Goal: Information Seeking & Learning: Learn about a topic

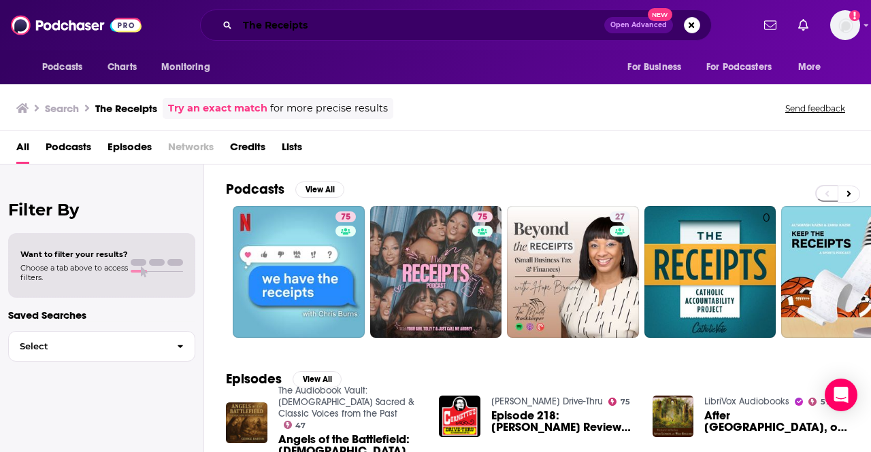
click at [385, 23] on input "The Receipts" at bounding box center [420, 25] width 367 height 22
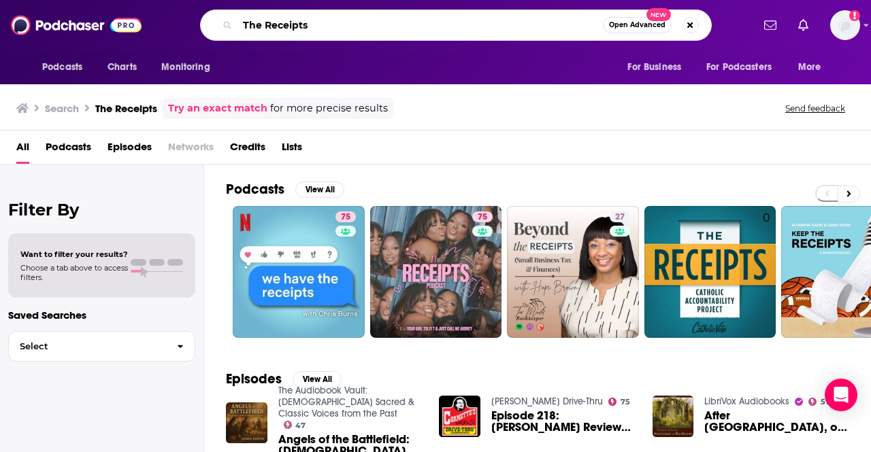
drag, startPoint x: 382, startPoint y: 23, endPoint x: 157, endPoint y: -10, distance: 227.6
click at [157, 0] on html "Podcasts Charts Monitoring The Receipts Open Advanced New For Business For Podc…" at bounding box center [435, 226] width 871 height 452
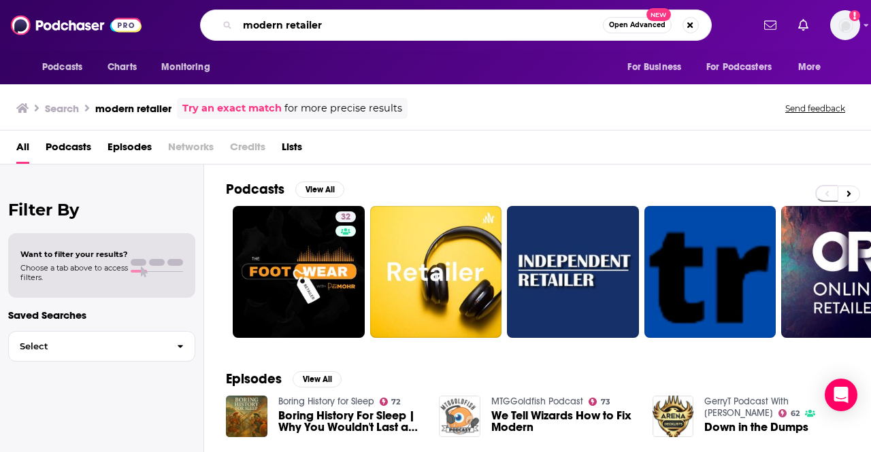
click at [284, 27] on input "modern retailer" at bounding box center [419, 25] width 365 height 22
click at [356, 33] on input "modernretailer" at bounding box center [419, 25] width 365 height 22
type input "modernretail"
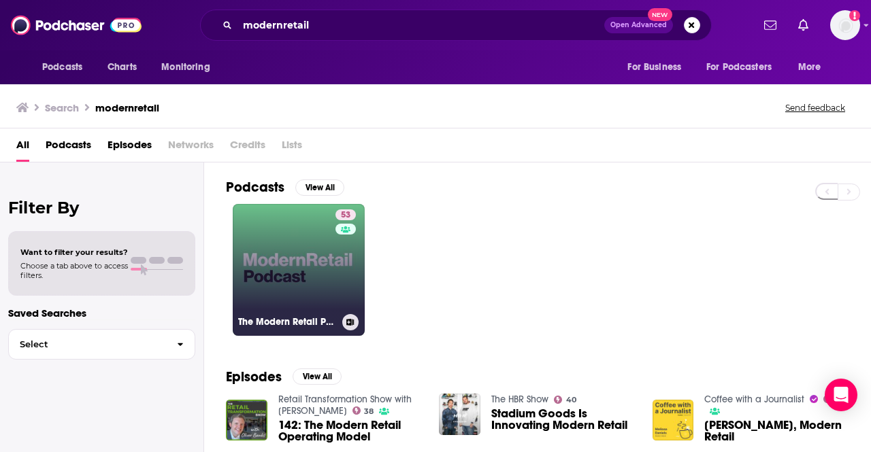
click at [311, 284] on link "53 The Modern Retail Podcast" at bounding box center [299, 270] width 132 height 132
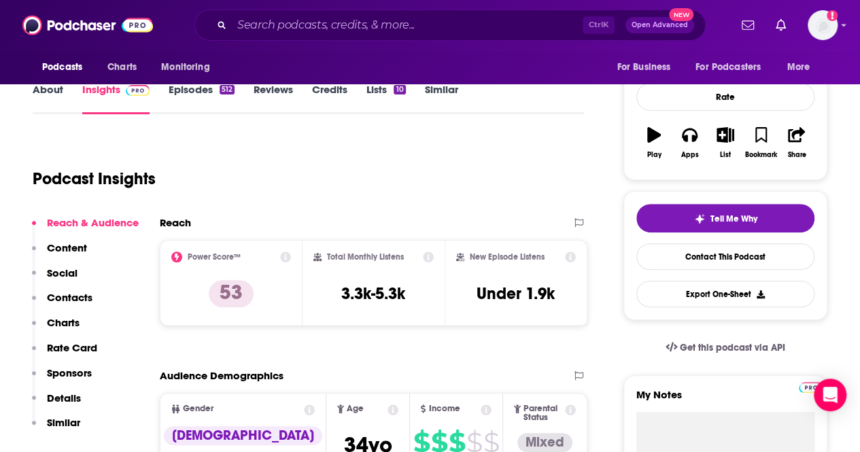
scroll to position [272, 0]
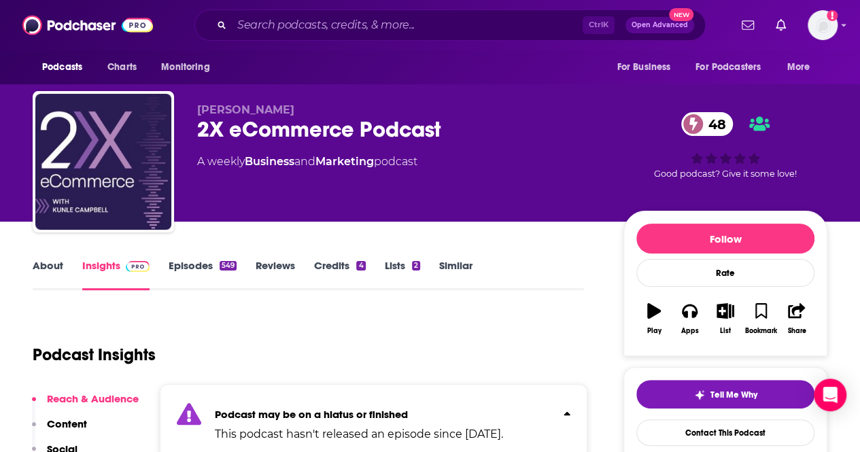
click at [0, 135] on div "Kunle Campbell 2X eCommerce Podcast 48 A weekly Business and Marketing podcast …" at bounding box center [430, 111] width 860 height 222
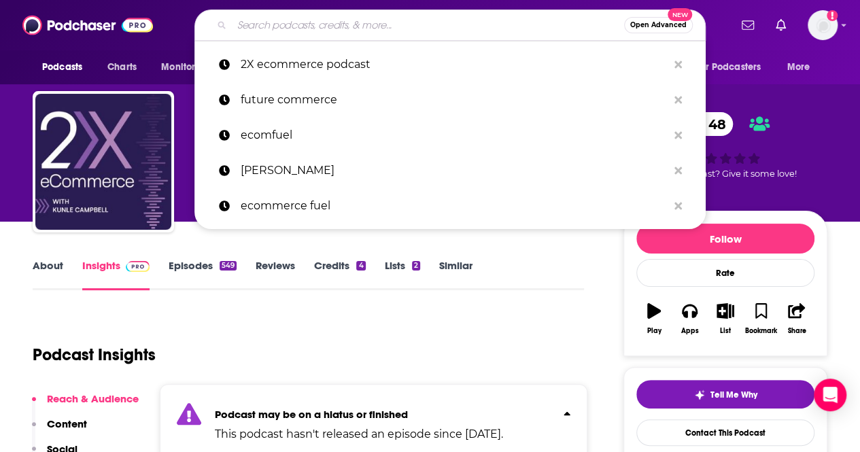
click at [318, 22] on input "Search podcasts, credits, & more..." at bounding box center [428, 25] width 392 height 22
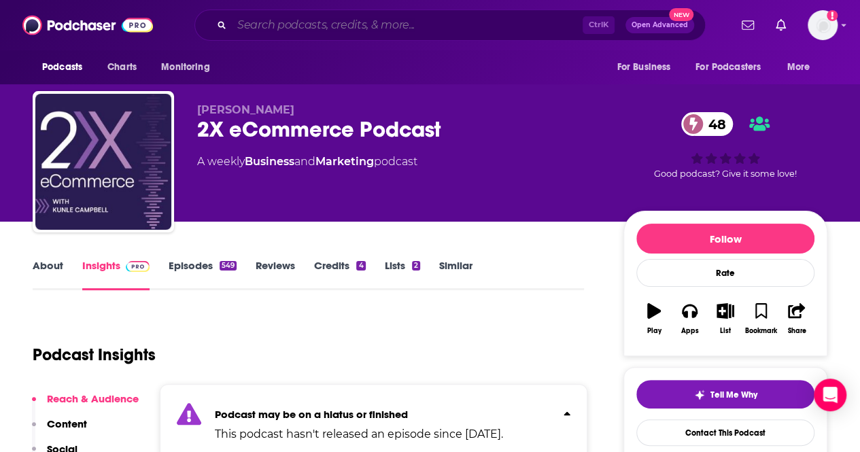
click at [491, 22] on input "Search podcasts, credits, & more..." at bounding box center [407, 25] width 351 height 22
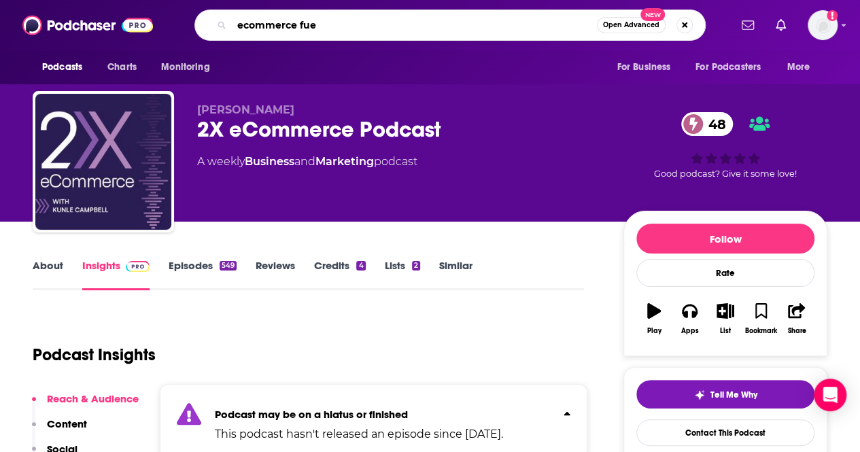
type input "ecommerce fuel"
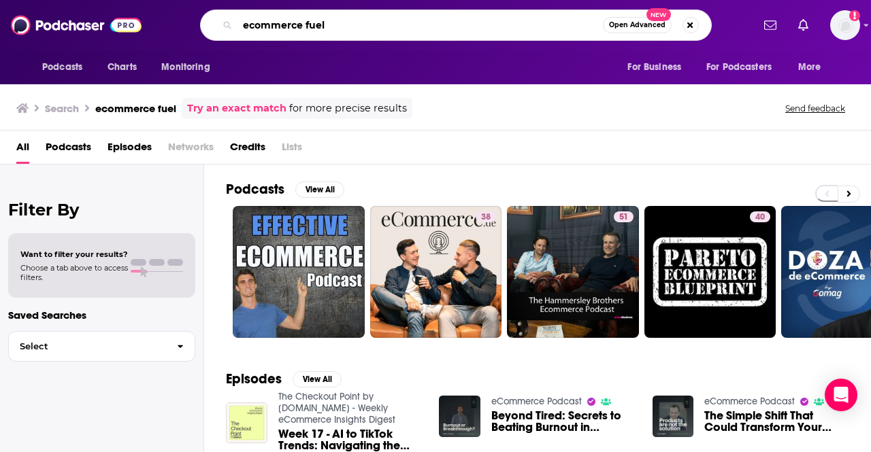
drag, startPoint x: 351, startPoint y: 35, endPoint x: 192, endPoint y: 20, distance: 159.8
click at [192, 20] on div "ecommerce fuel Open Advanced New" at bounding box center [455, 25] width 592 height 31
type input "[PERSON_NAME]"
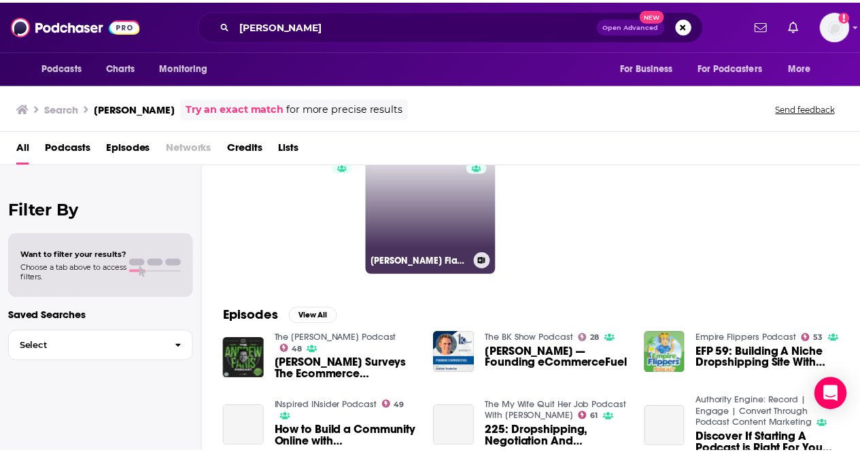
scroll to position [136, 0]
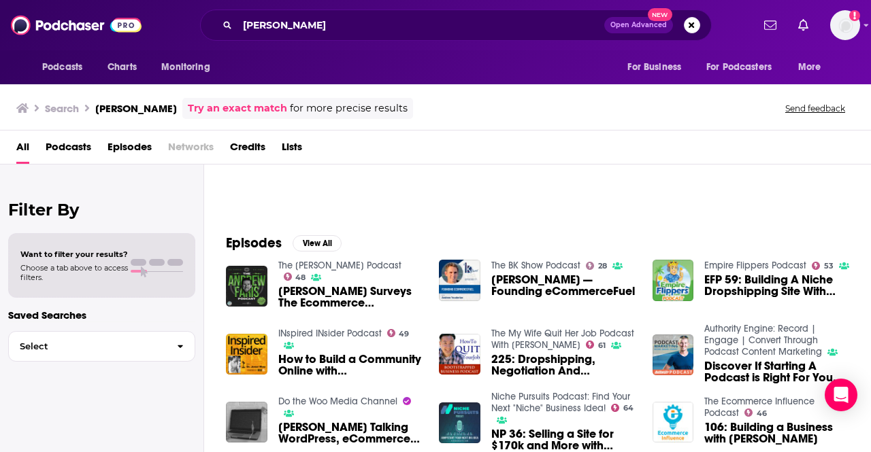
click at [332, 299] on span "Andrew Youderian Surveys The Ecommerce Landscape" at bounding box center [350, 297] width 145 height 23
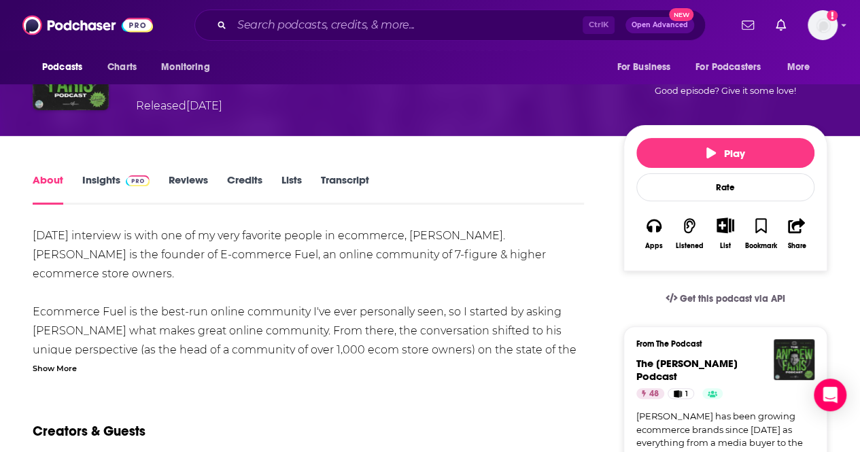
scroll to position [204, 0]
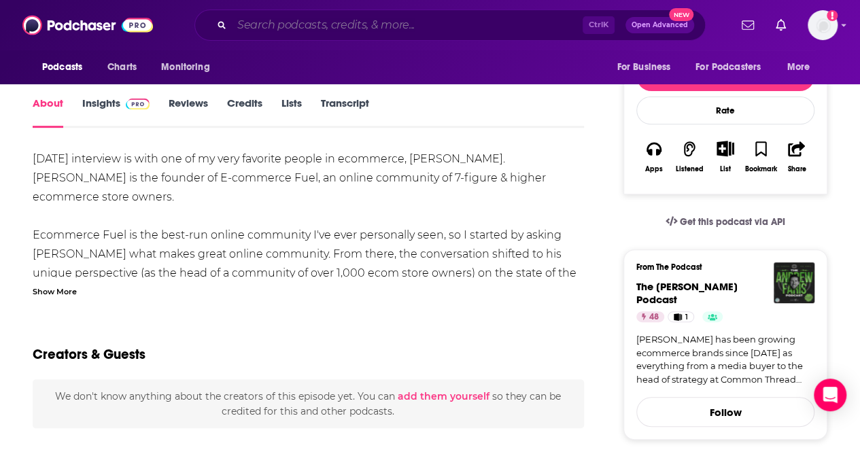
click at [324, 21] on input "Search podcasts, credits, & more..." at bounding box center [407, 25] width 351 height 22
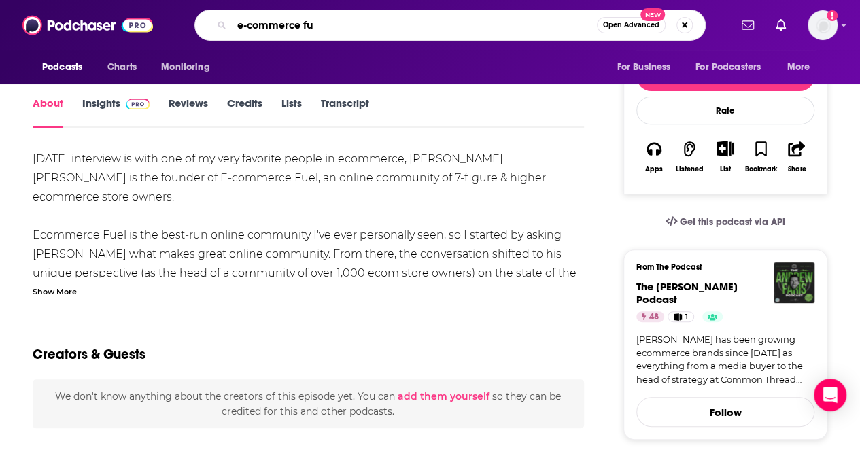
type input "e-commerce fue"
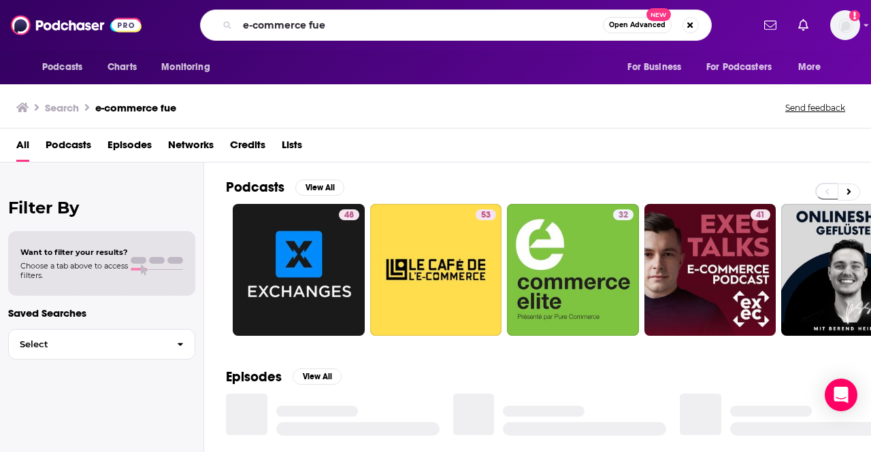
click at [160, 435] on div "Filter By Want to filter your results? Choose a tab above to access filters. Sa…" at bounding box center [102, 389] width 204 height 452
click at [97, 397] on div "Filter By Want to filter your results? Choose a tab above to access filters. Sa…" at bounding box center [102, 389] width 204 height 452
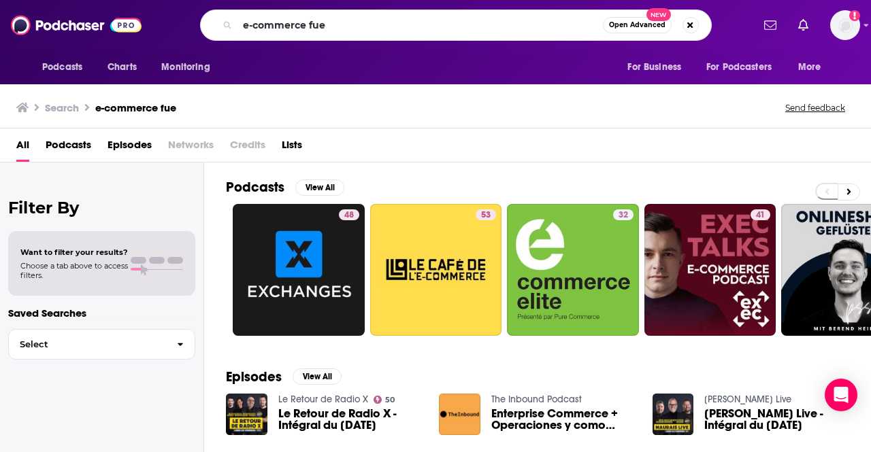
click at [141, 380] on div "Filter By Want to filter your results? Choose a tab above to access filters. Sa…" at bounding box center [102, 389] width 204 height 452
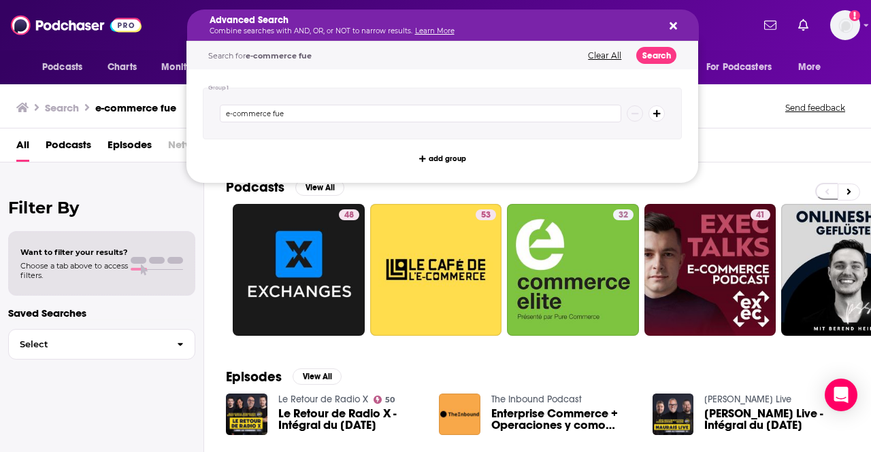
click at [669, 24] on icon "Search podcasts, credits, & more..." at bounding box center [672, 25] width 7 height 11
click at [675, 27] on icon "Search podcasts, credits, & more..." at bounding box center [672, 25] width 7 height 7
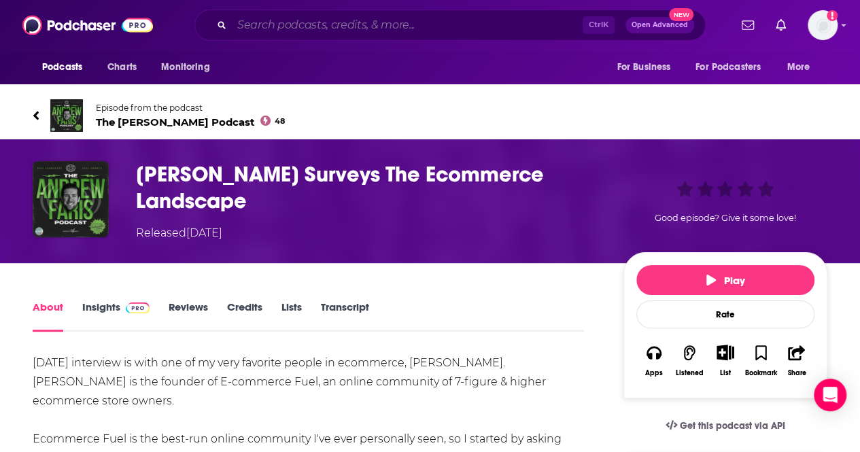
click at [363, 28] on input "Search podcasts, credits, & more..." at bounding box center [407, 25] width 351 height 22
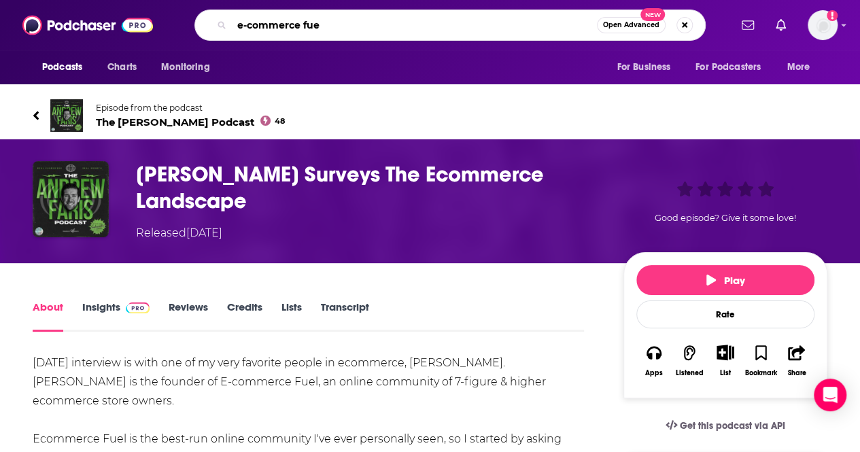
type input "e-commerce fuel"
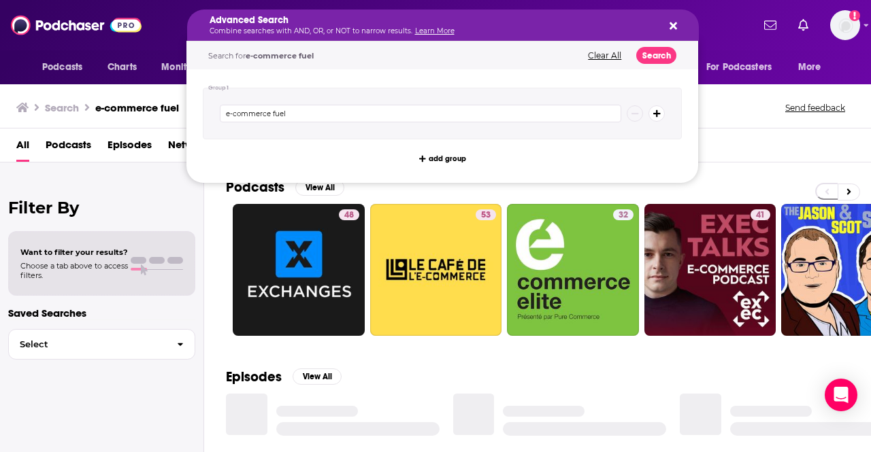
click at [671, 24] on icon "Search podcasts, credits, & more..." at bounding box center [672, 25] width 7 height 7
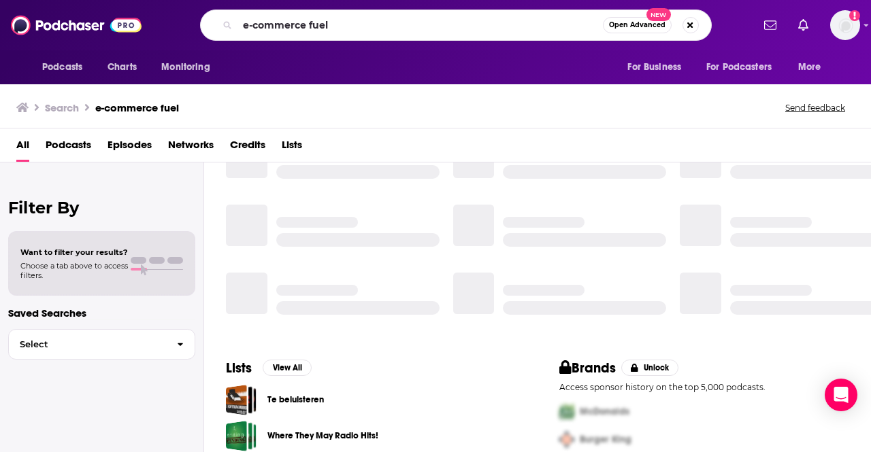
scroll to position [172, 0]
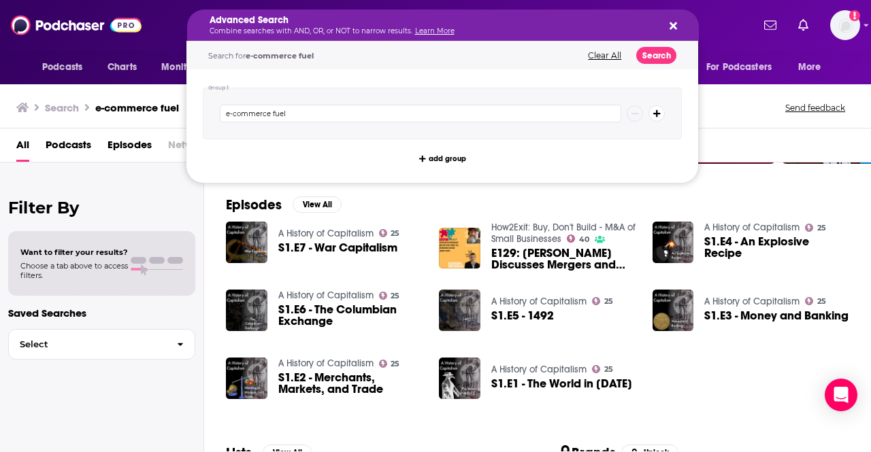
click at [675, 23] on icon "Search podcasts, credits, & more..." at bounding box center [672, 25] width 7 height 7
click at [667, 27] on button "Search podcasts, credits, & more..." at bounding box center [670, 25] width 11 height 11
click at [668, 23] on button "Search podcasts, credits, & more..." at bounding box center [670, 25] width 11 height 11
drag, startPoint x: 434, startPoint y: 26, endPoint x: 246, endPoint y: 19, distance: 187.8
click at [676, 31] on icon "Search podcasts, credits, & more..." at bounding box center [672, 25] width 7 height 11
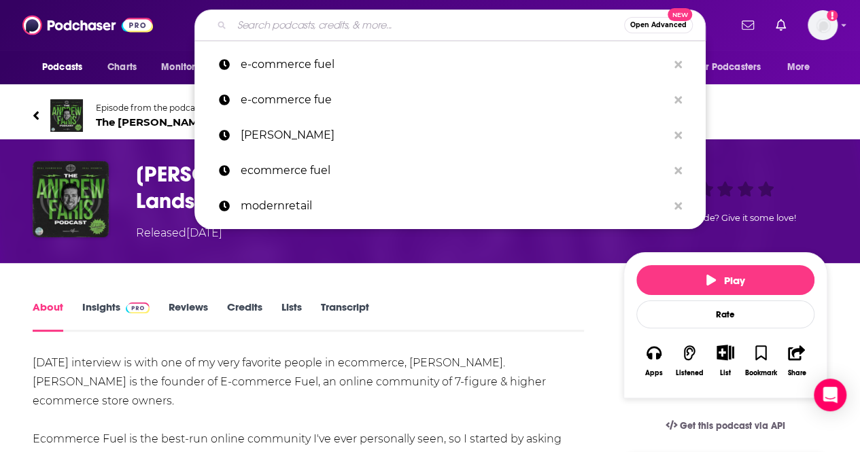
click at [329, 31] on input "Search podcasts, credits, & more..." at bounding box center [428, 25] width 392 height 22
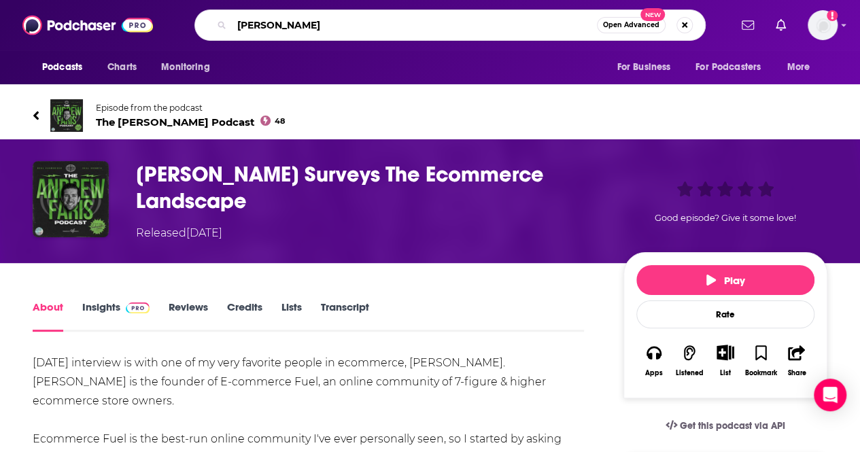
type input "[PERSON_NAME]"
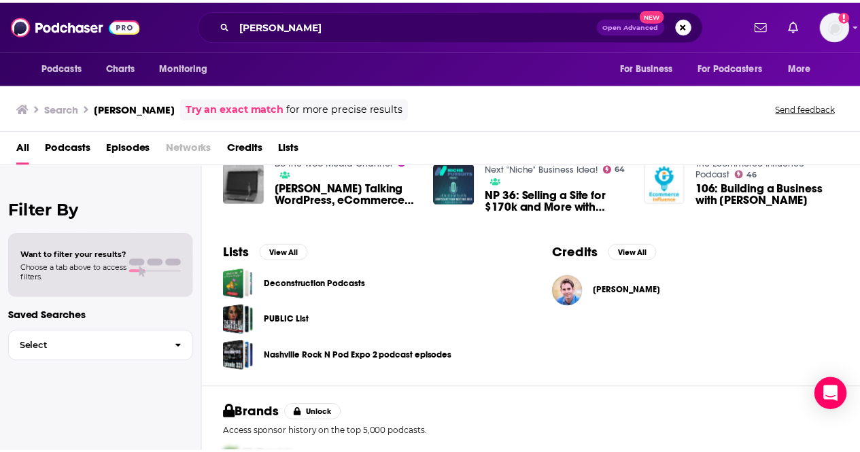
scroll to position [462, 0]
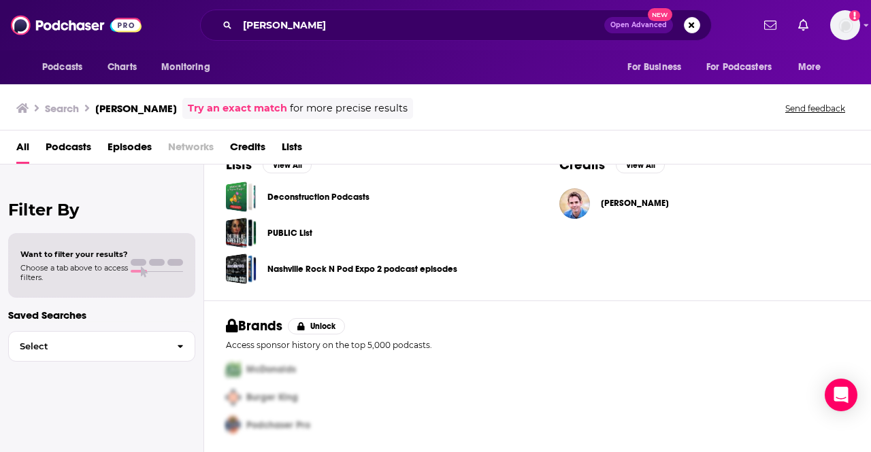
click at [605, 201] on span "Andrew Youderian" at bounding box center [635, 203] width 68 height 11
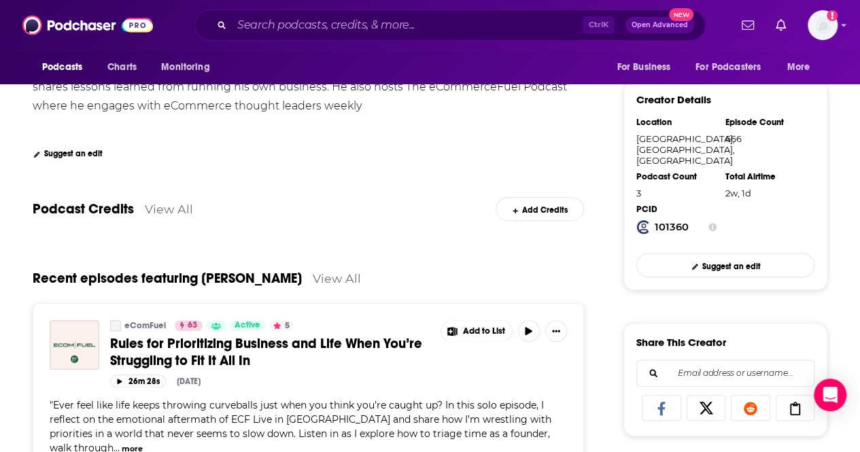
scroll to position [340, 0]
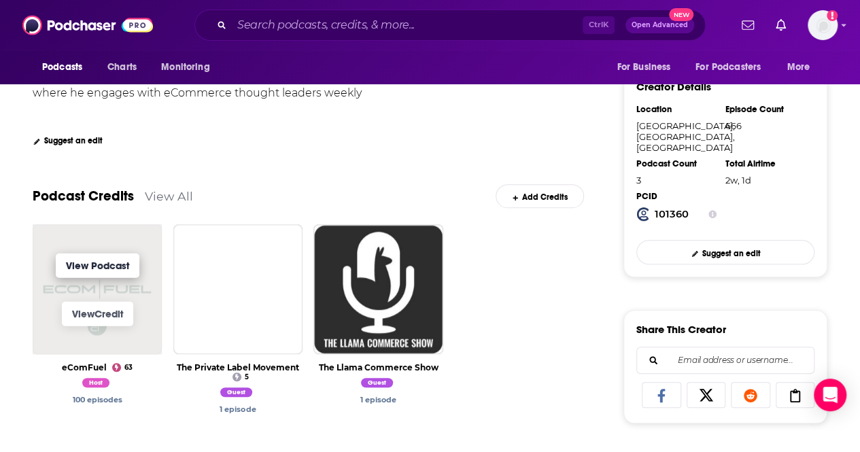
click at [110, 265] on link "View Podcast" at bounding box center [98, 265] width 84 height 24
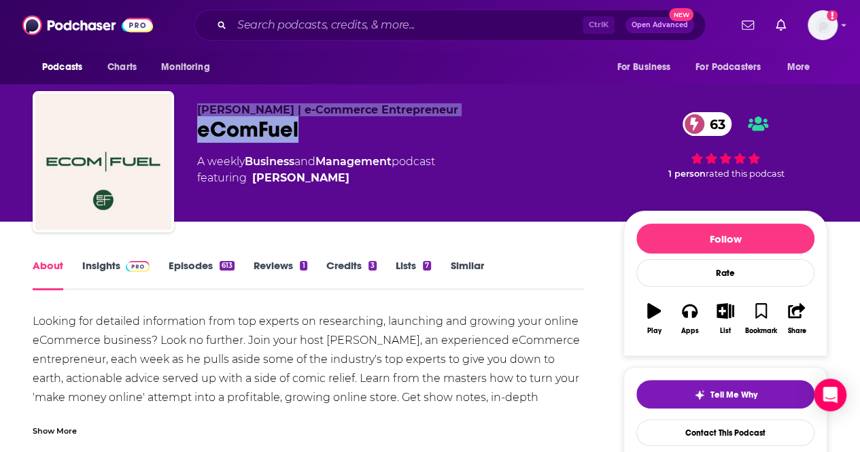
drag, startPoint x: 314, startPoint y: 129, endPoint x: 213, endPoint y: 145, distance: 102.0
click at [163, 135] on div "Andrew Youderian | e-Commerce Entrepreneur eComFuel 63 A weekly Business and Ma…" at bounding box center [430, 164] width 795 height 147
click at [301, 142] on div "eComFuel 63" at bounding box center [399, 129] width 405 height 27
drag, startPoint x: 303, startPoint y: 131, endPoint x: 201, endPoint y: 135, distance: 102.1
click at [201, 135] on div "eComFuel 63" at bounding box center [399, 129] width 405 height 27
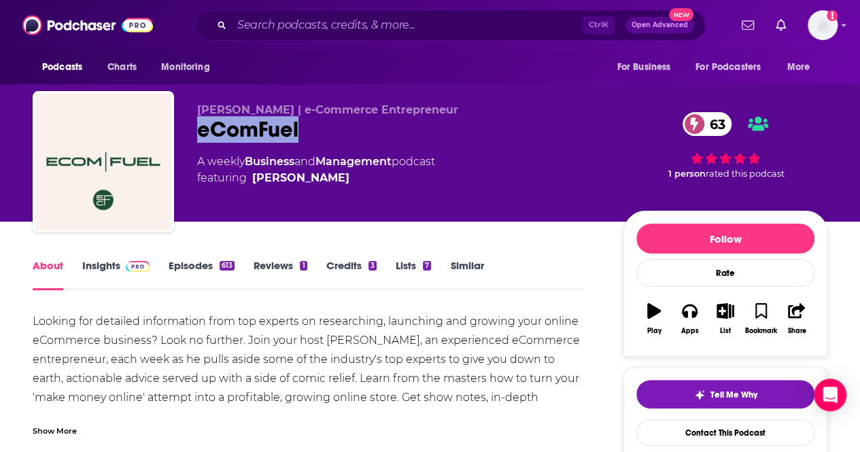
copy h1 "eComFuel"
click at [291, 30] on input "Search podcasts, credits, & more..." at bounding box center [407, 25] width 351 height 22
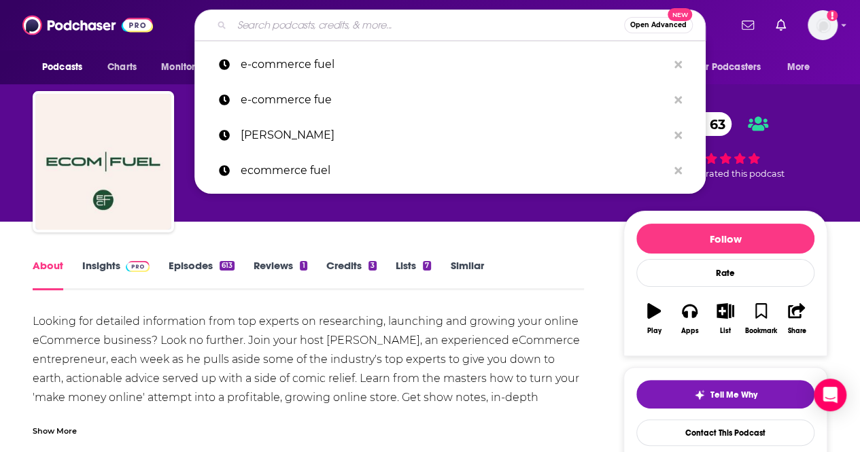
paste input "eComFuel"
type input "eComFuel"
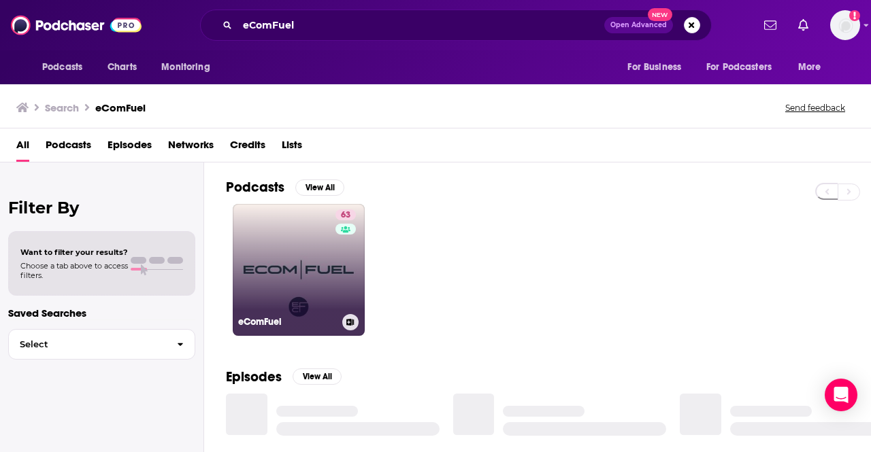
click at [294, 256] on link "63 eComFuel" at bounding box center [299, 270] width 132 height 132
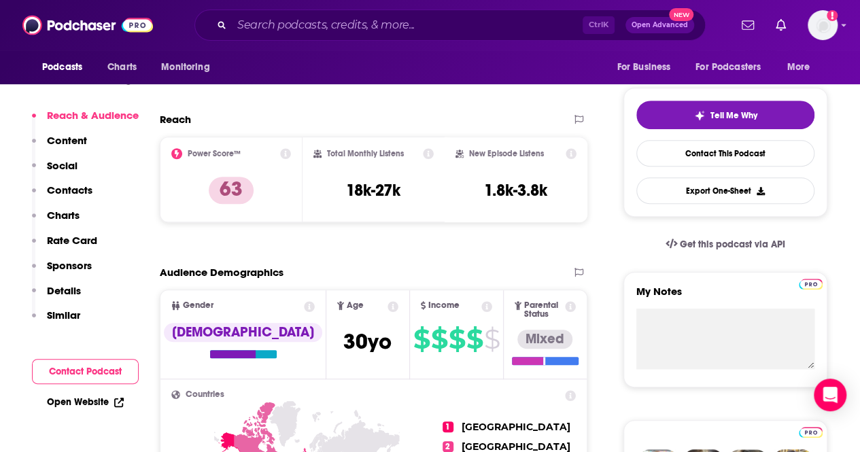
scroll to position [340, 0]
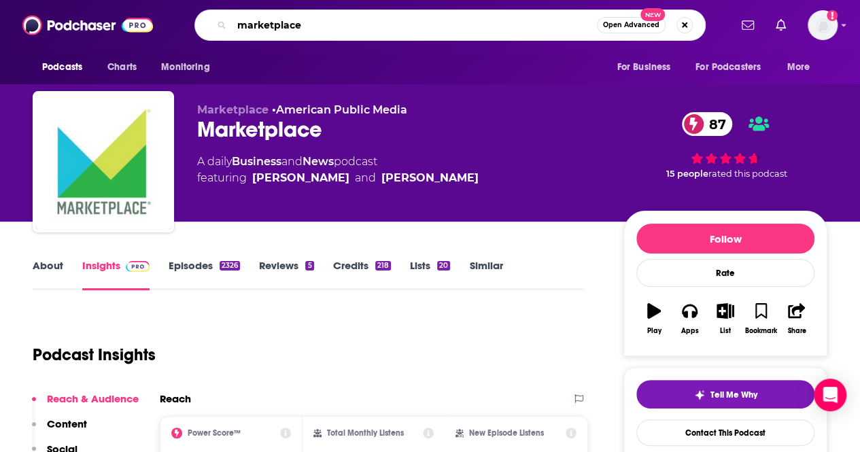
drag, startPoint x: 319, startPoint y: 22, endPoint x: 178, endPoint y: 21, distance: 141.5
click at [181, 22] on div "marketplace Open Advanced New" at bounding box center [450, 25] width 559 height 31
type input "modernretail"
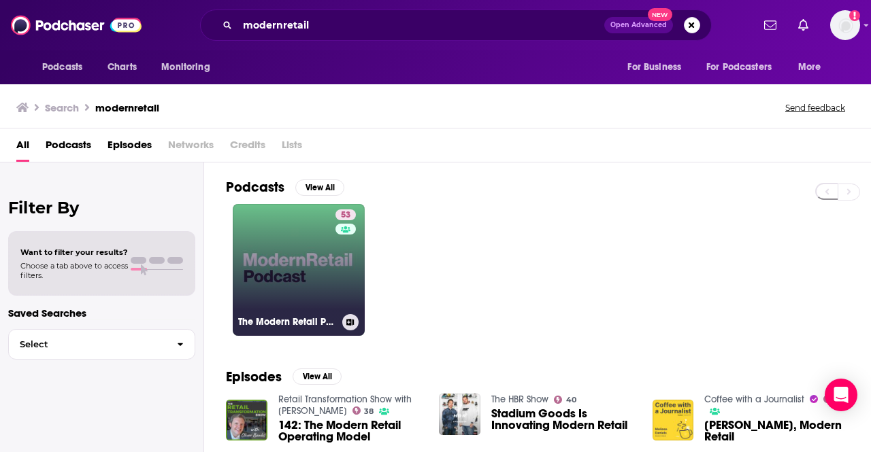
click at [281, 260] on link "53 The Modern Retail Podcast" at bounding box center [299, 270] width 132 height 132
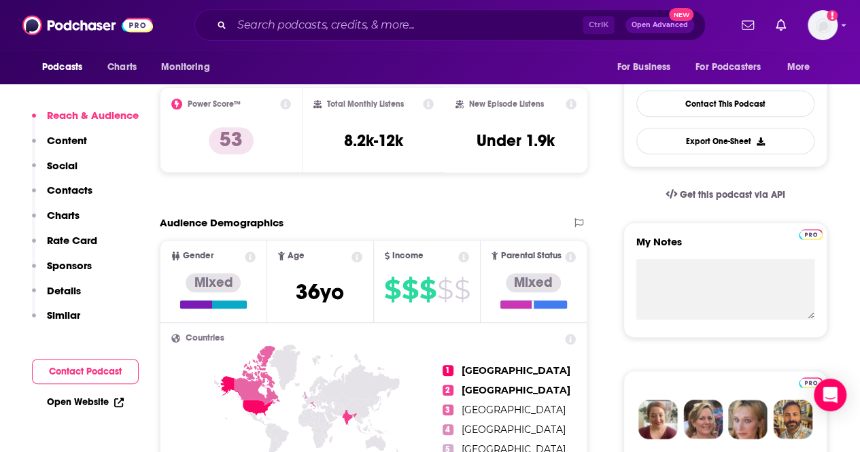
scroll to position [408, 0]
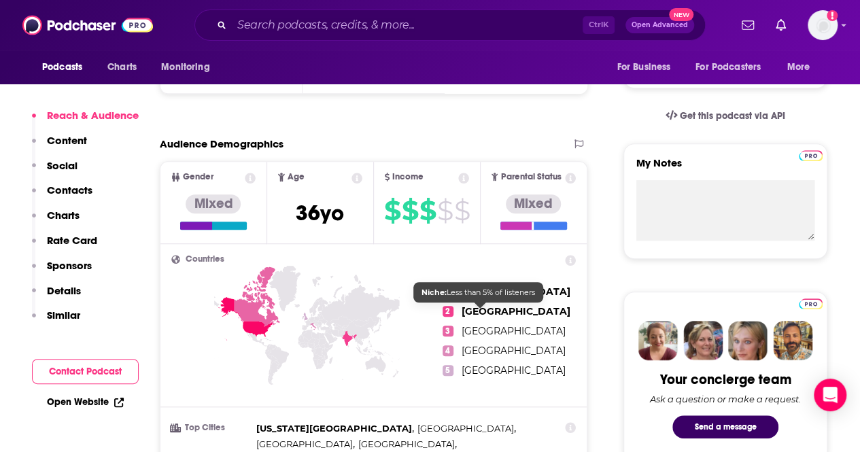
click at [472, 309] on span "[GEOGRAPHIC_DATA]" at bounding box center [516, 311] width 109 height 12
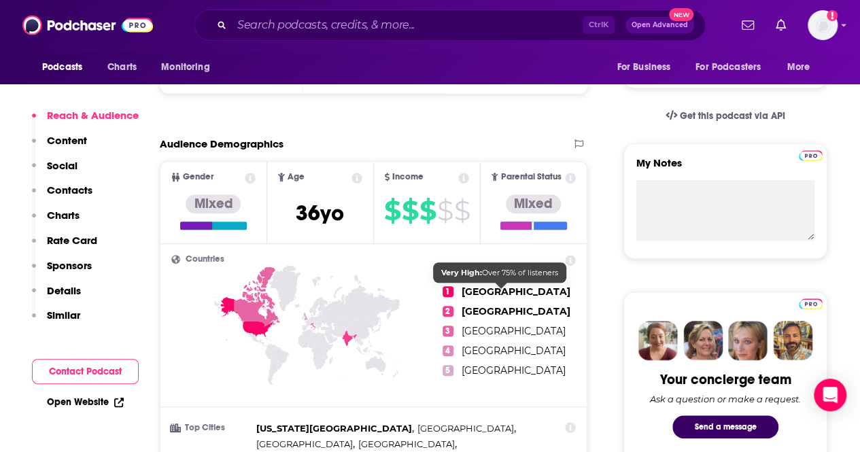
click at [486, 290] on span "[GEOGRAPHIC_DATA]" at bounding box center [516, 292] width 109 height 12
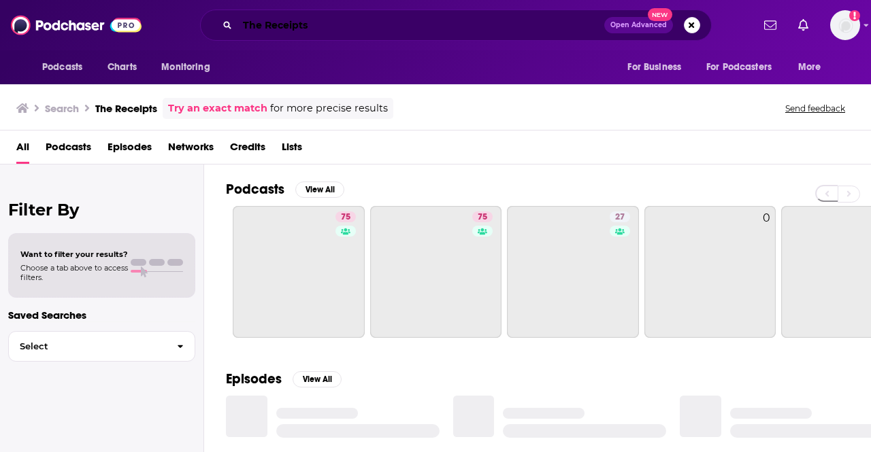
click at [313, 28] on input "The Receipts" at bounding box center [420, 25] width 367 height 22
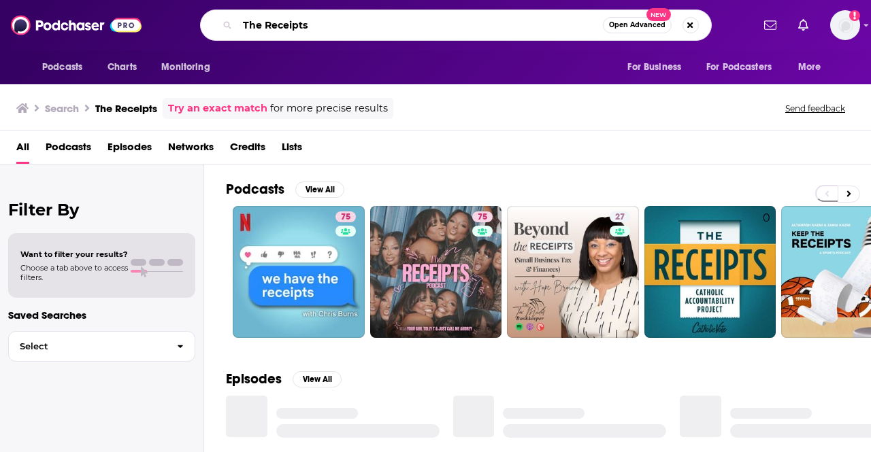
drag, startPoint x: 351, startPoint y: 28, endPoint x: 181, endPoint y: 11, distance: 170.9
click at [182, 11] on div "The Receipts Open Advanced New" at bounding box center [455, 25] width 592 height 31
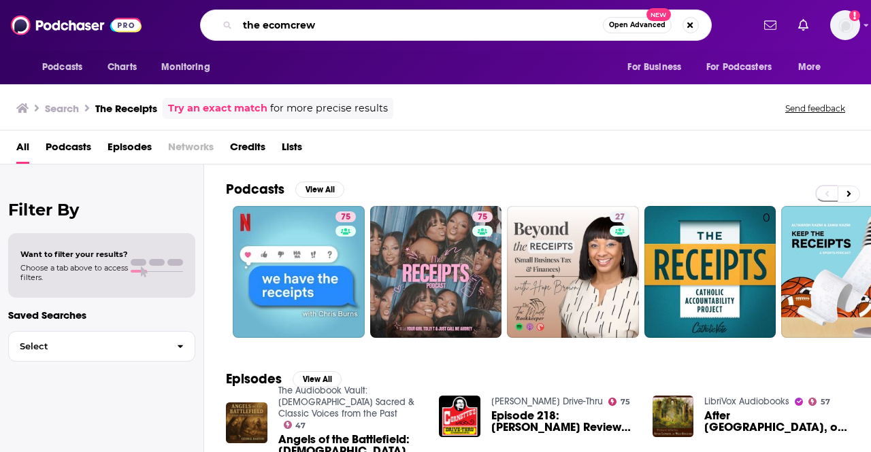
type input "the ecomcrew"
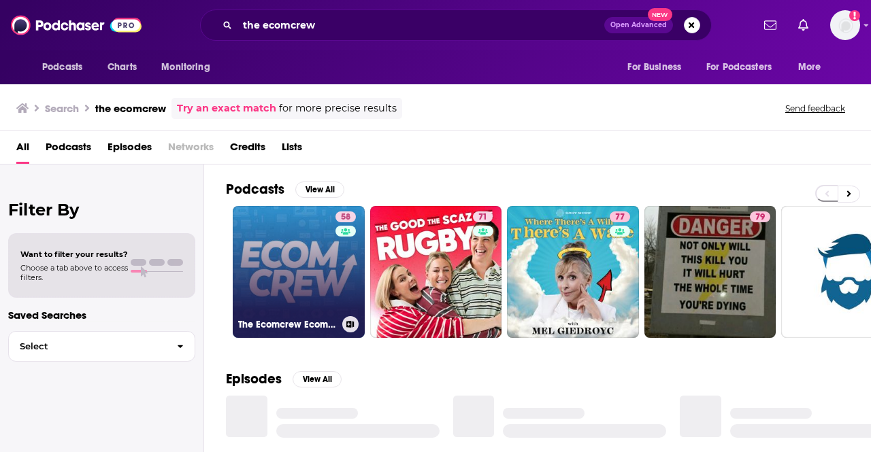
click at [303, 250] on link "58 The Ecomcrew Ecommerce Podcast" at bounding box center [299, 272] width 132 height 132
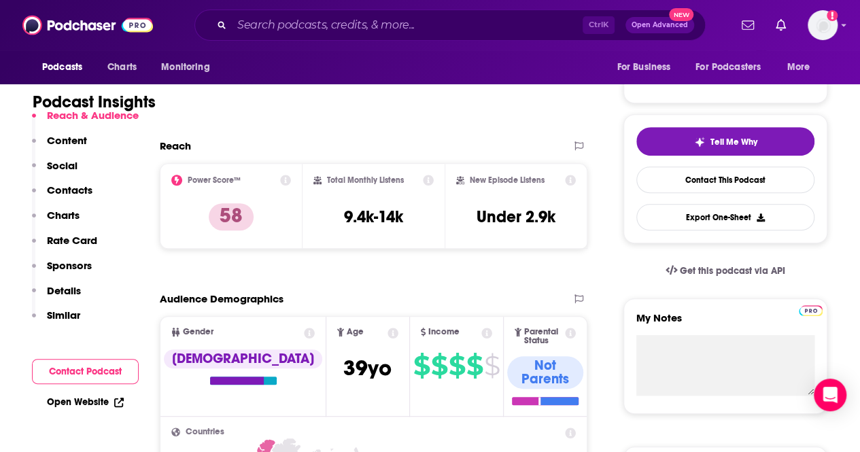
scroll to position [136, 0]
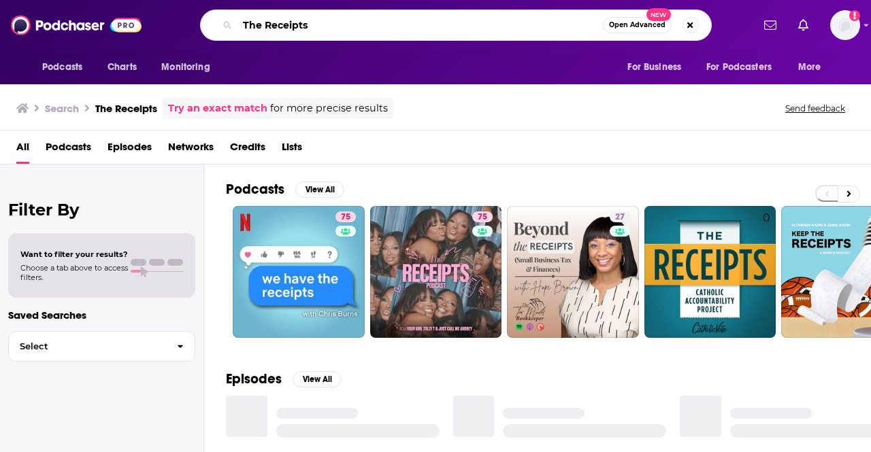
click at [301, 20] on input "The Receipts" at bounding box center [419, 25] width 365 height 22
drag, startPoint x: 397, startPoint y: 27, endPoint x: 186, endPoint y: 32, distance: 211.6
click at [186, 32] on div "The Receipts Open Advanced New" at bounding box center [455, 25] width 592 height 31
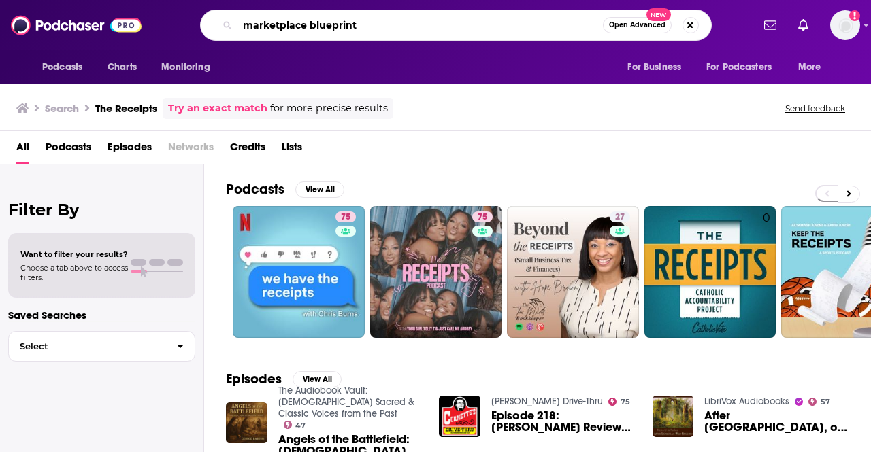
type input "marketplace blueprint"
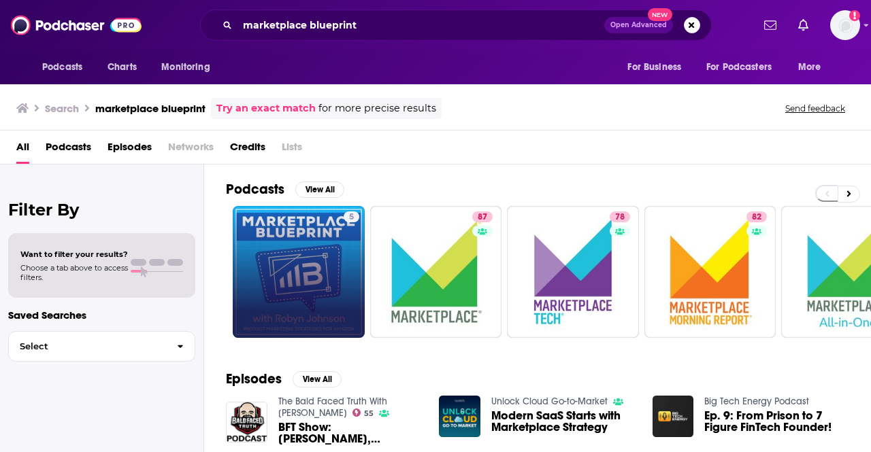
click at [325, 244] on link "5" at bounding box center [299, 272] width 132 height 132
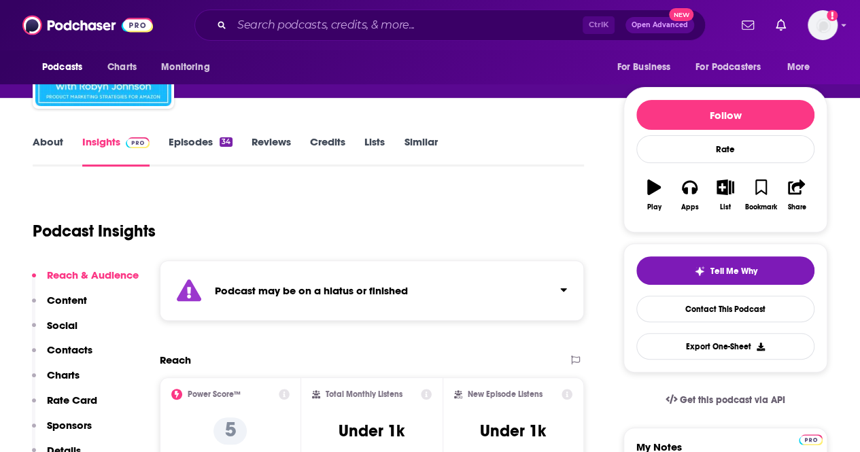
scroll to position [136, 0]
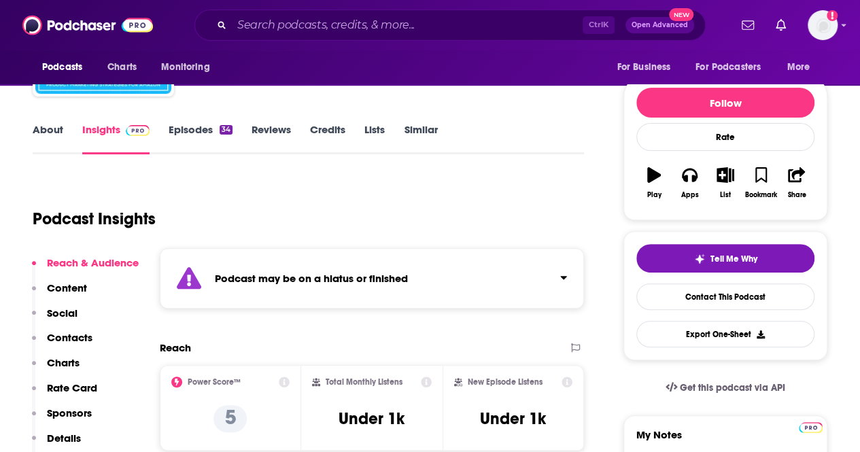
click at [323, 292] on div "Podcast may be on a hiatus or finished" at bounding box center [372, 278] width 424 height 61
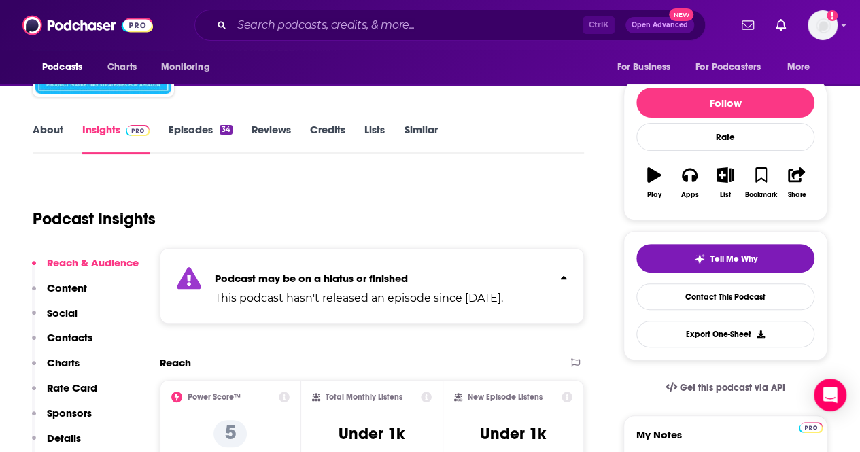
click at [424, 290] on div "Podcast may be on a hiatus or finished This podcast hasn't released an episode …" at bounding box center [359, 285] width 288 height 41
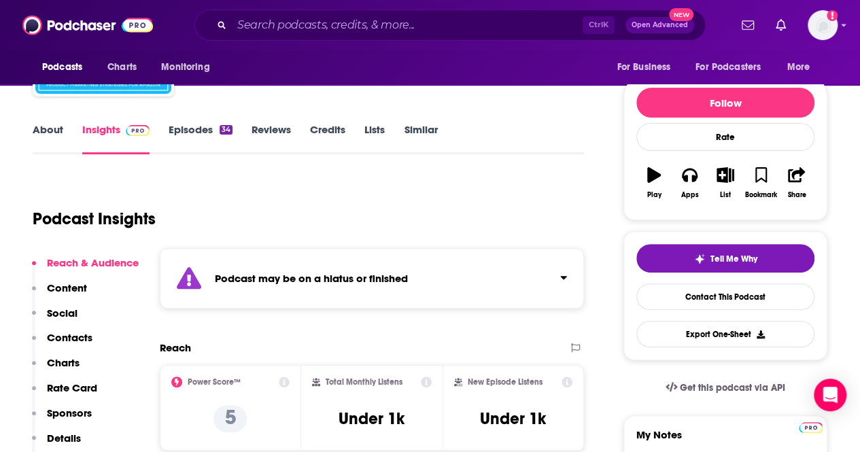
click at [425, 291] on div "Podcast may be on a hiatus or finished" at bounding box center [372, 278] width 424 height 61
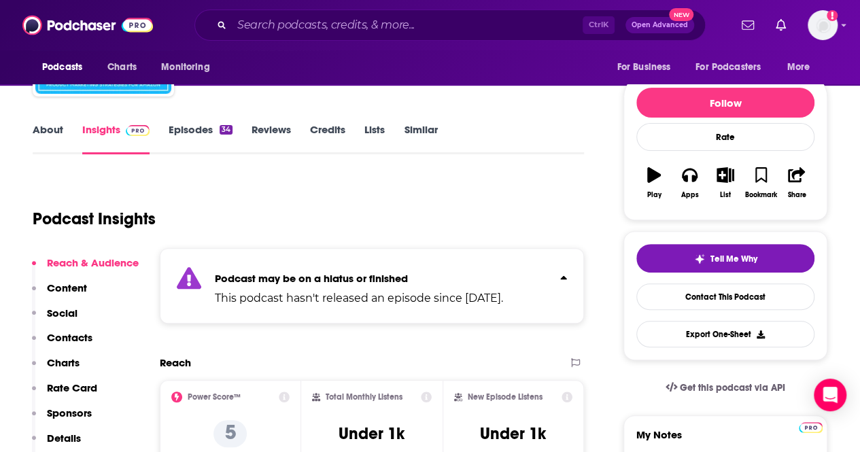
scroll to position [0, 0]
